Goal: Transaction & Acquisition: Download file/media

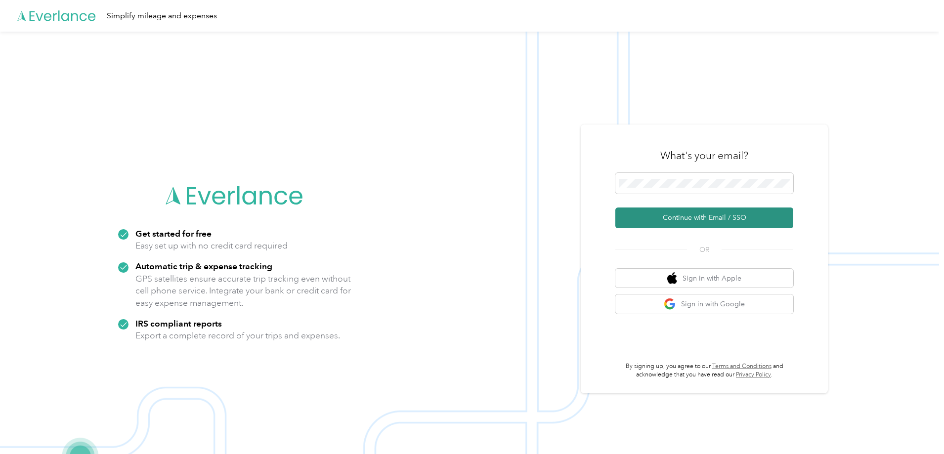
click at [736, 215] on button "Continue with Email / SSO" at bounding box center [705, 218] width 178 height 21
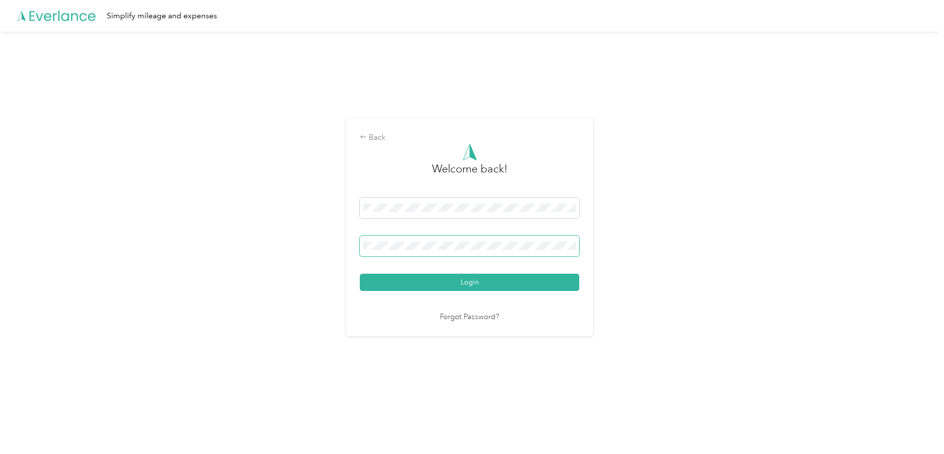
click at [360, 274] on button "Login" at bounding box center [470, 282] width 220 height 17
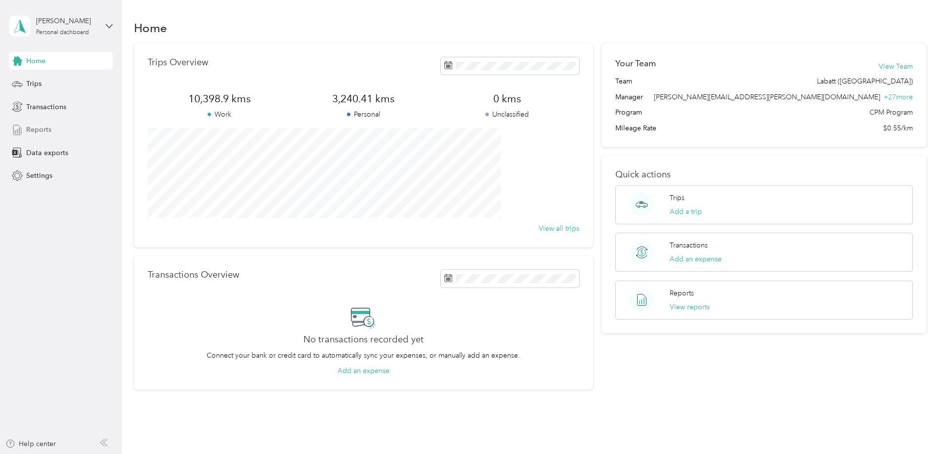
click at [48, 128] on span "Reports" at bounding box center [38, 130] width 25 height 10
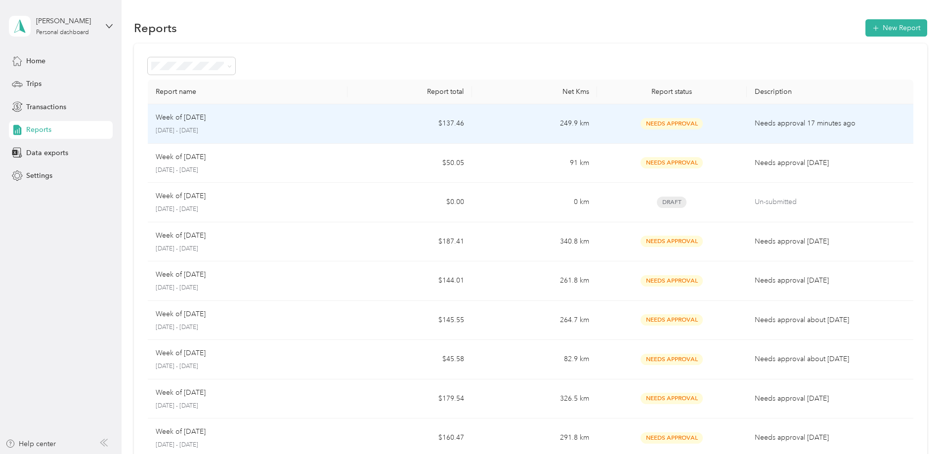
click at [757, 123] on p "Needs approval 17 minutes ago" at bounding box center [830, 123] width 151 height 11
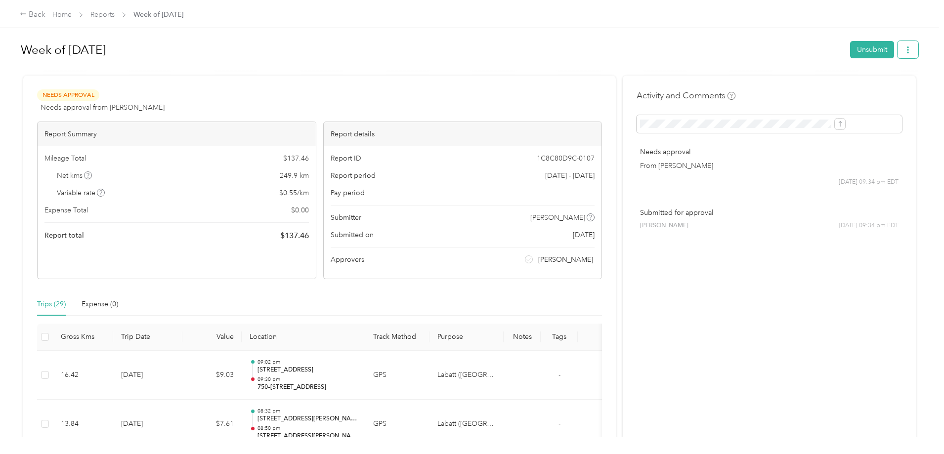
click at [898, 51] on button "button" at bounding box center [908, 49] width 21 height 17
click at [806, 84] on span "Download" at bounding box center [799, 86] width 33 height 10
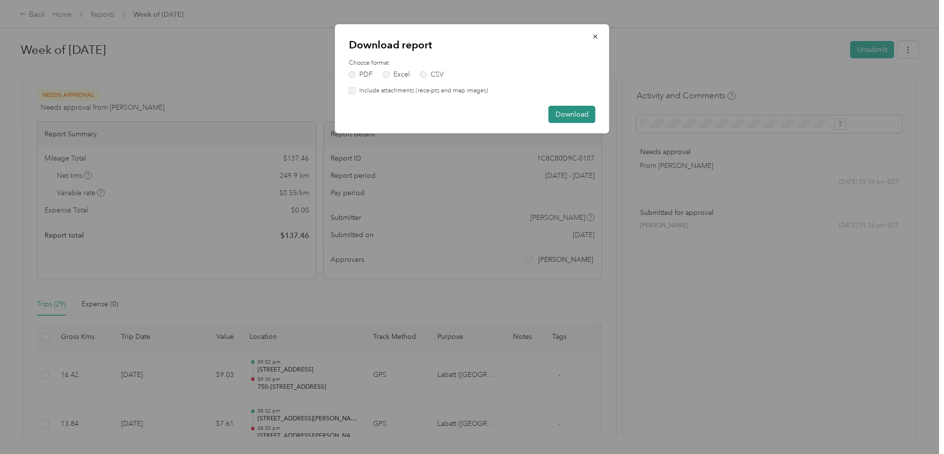
click at [581, 114] on button "Download" at bounding box center [572, 114] width 47 height 17
